Goal: Navigation & Orientation: Go to known website

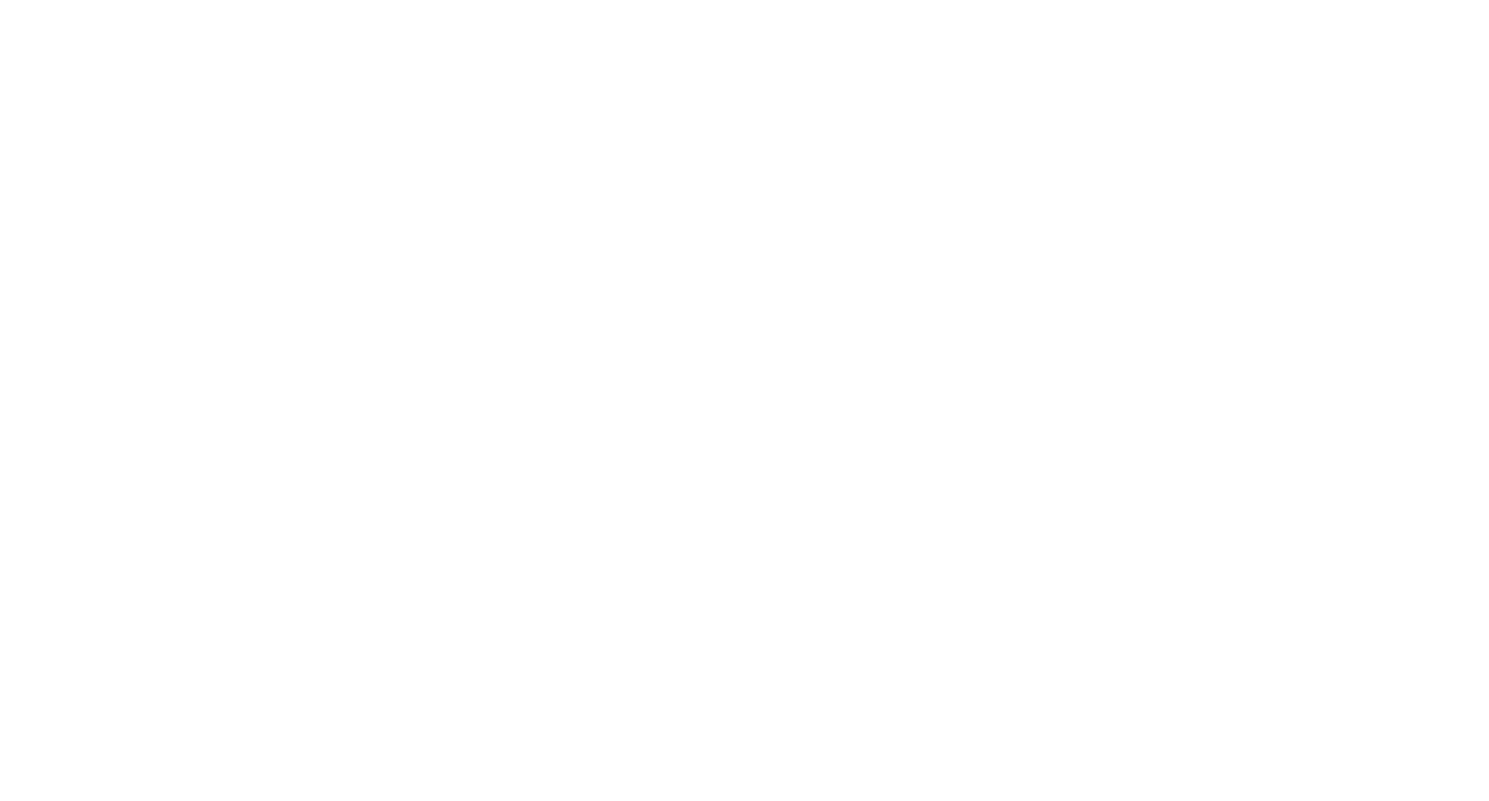
click at [1438, 137] on body at bounding box center [744, 400] width 1489 height 801
